Goal: Find specific page/section

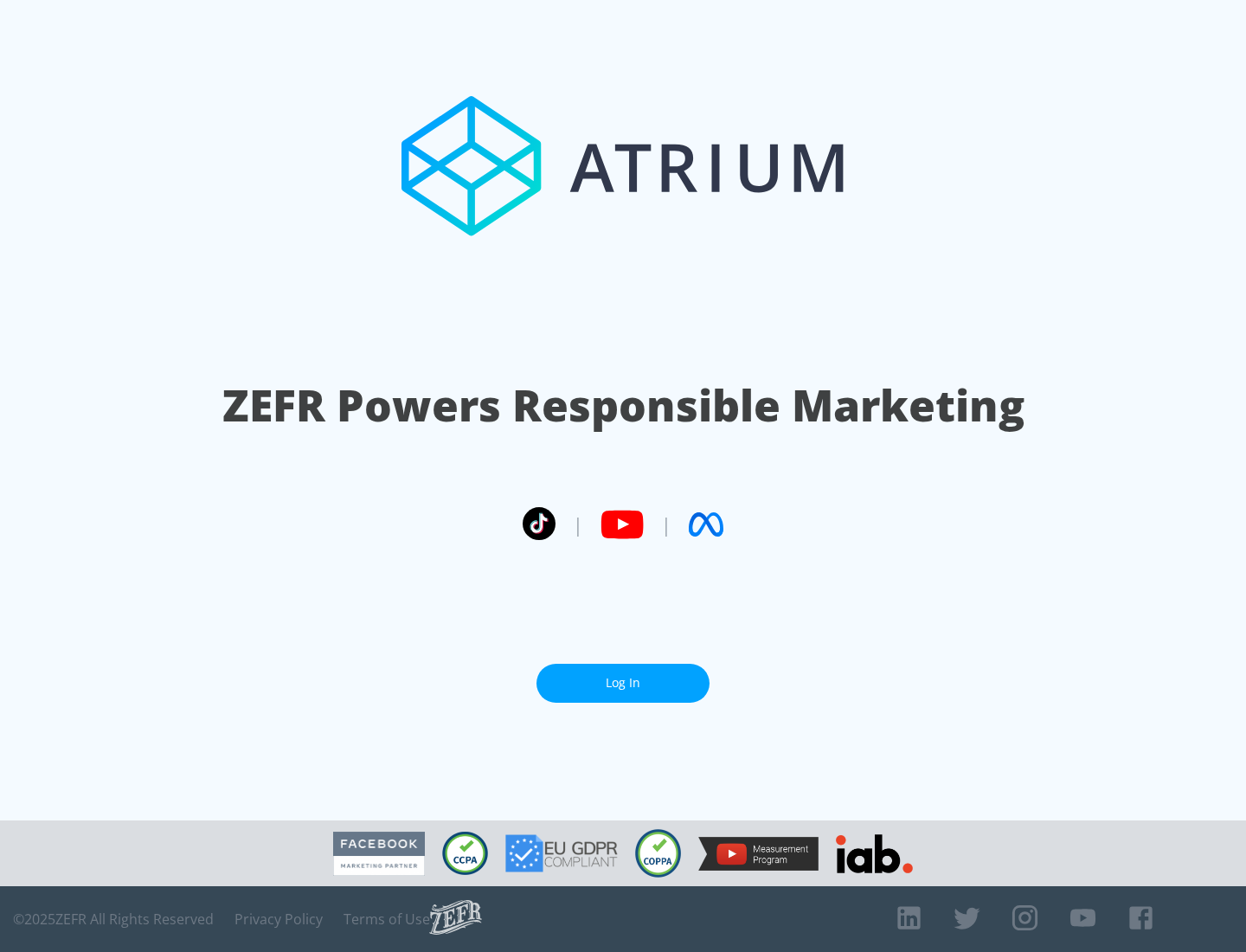
click at [623, 683] on link "Log In" at bounding box center [623, 683] width 173 height 39
